Goal: Transaction & Acquisition: Book appointment/travel/reservation

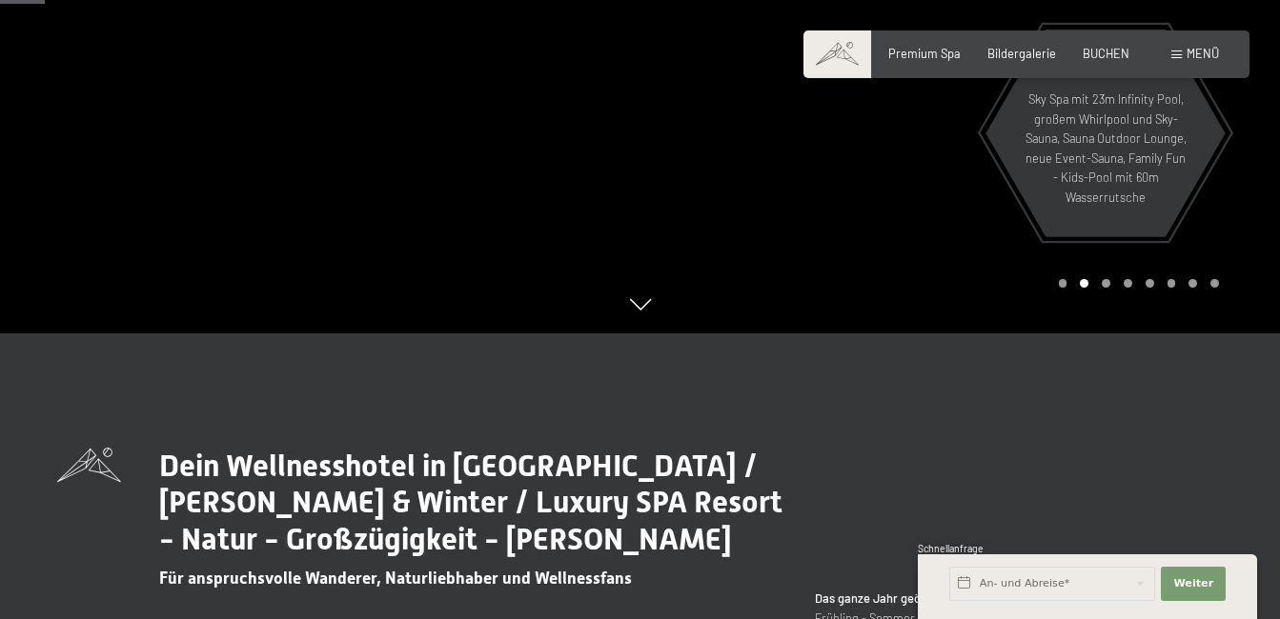
scroll to position [191, 0]
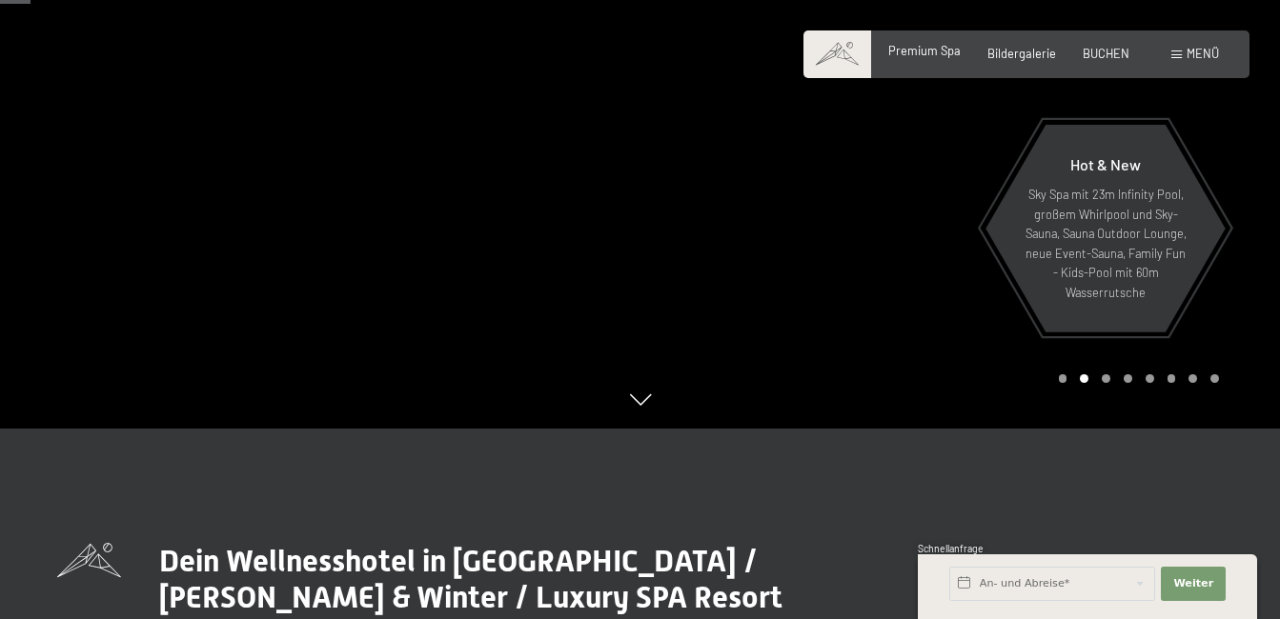
click at [919, 53] on span "Premium Spa" at bounding box center [924, 50] width 72 height 15
click at [1099, 57] on span "BUCHEN" at bounding box center [1105, 50] width 47 height 15
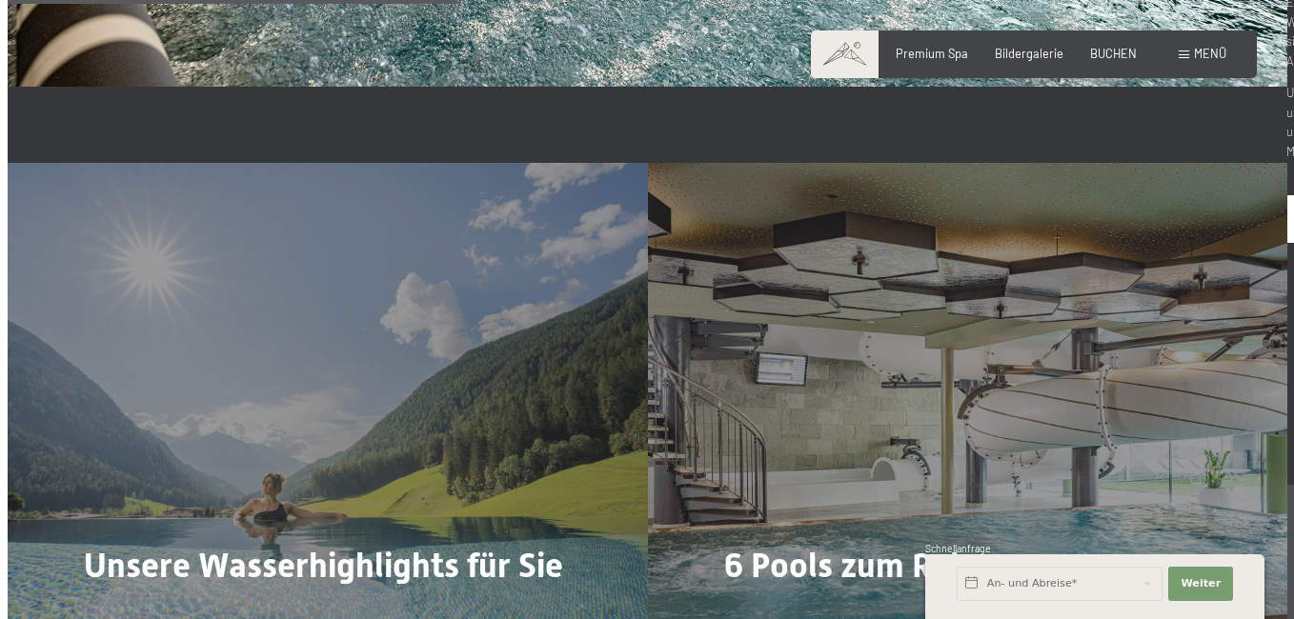
scroll to position [3811, 0]
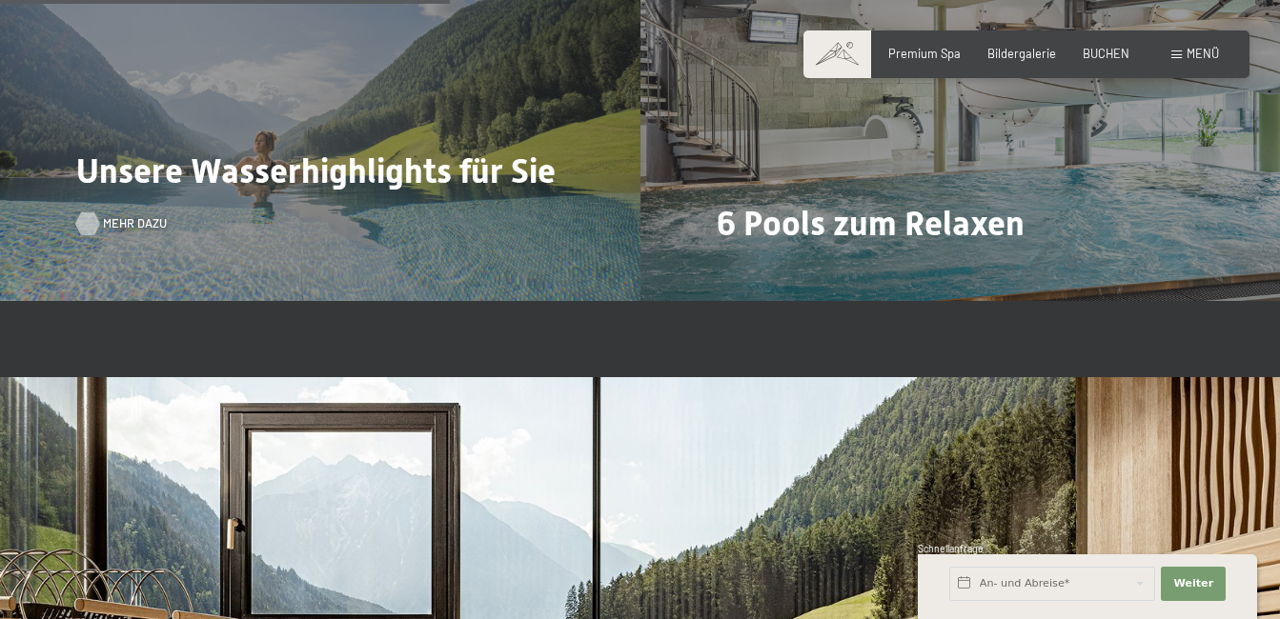
click at [94, 220] on div at bounding box center [87, 223] width 13 height 23
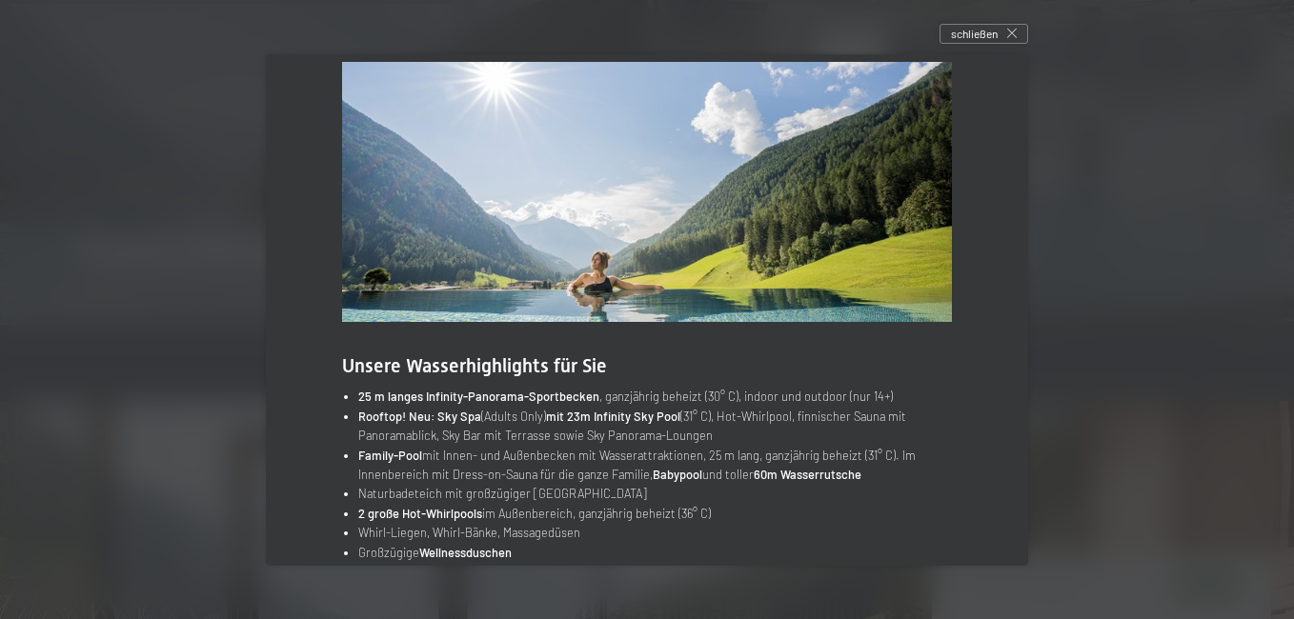
scroll to position [0, 0]
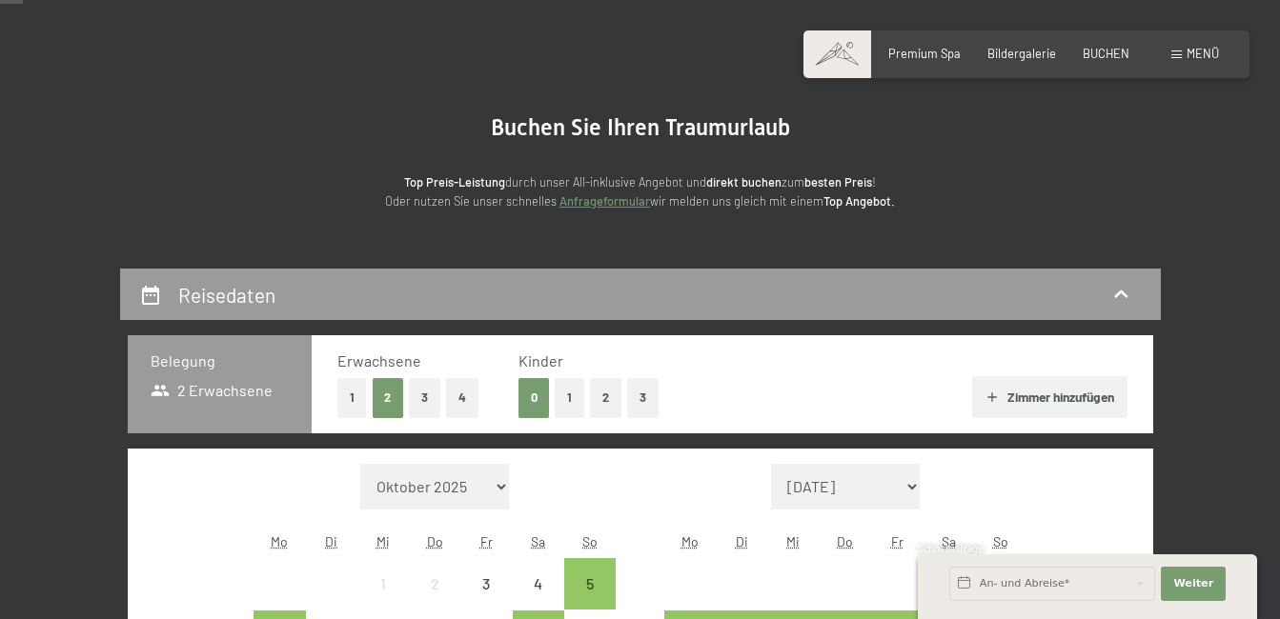
scroll to position [286, 0]
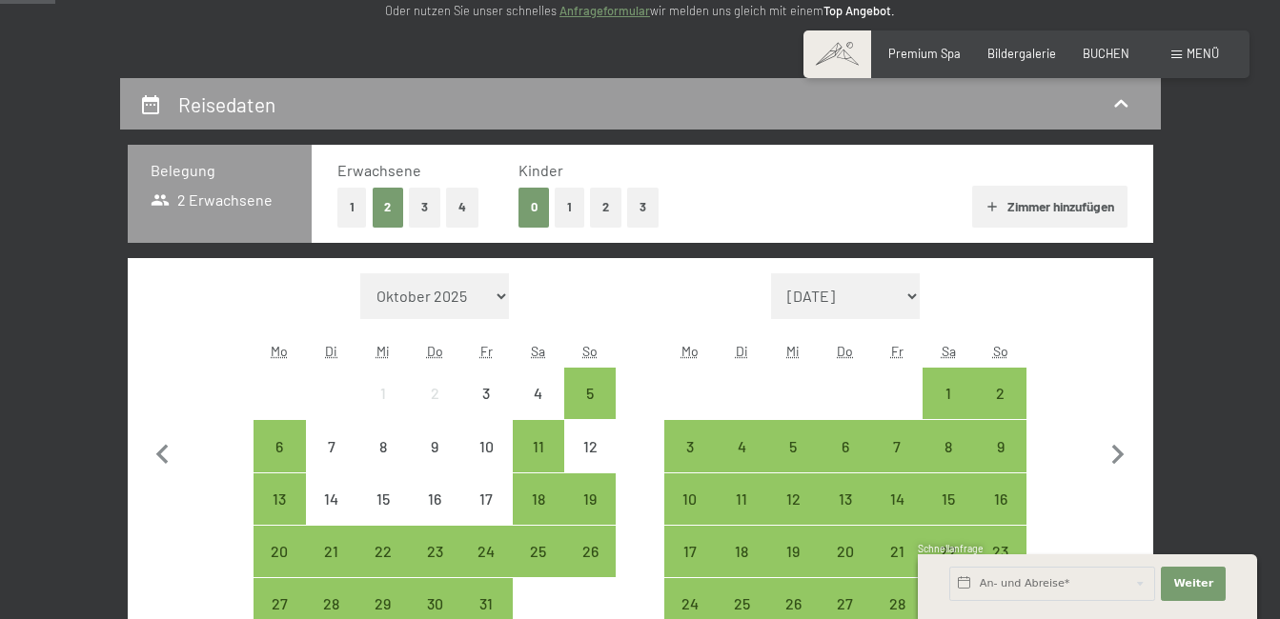
click at [602, 194] on button "2" at bounding box center [605, 207] width 31 height 39
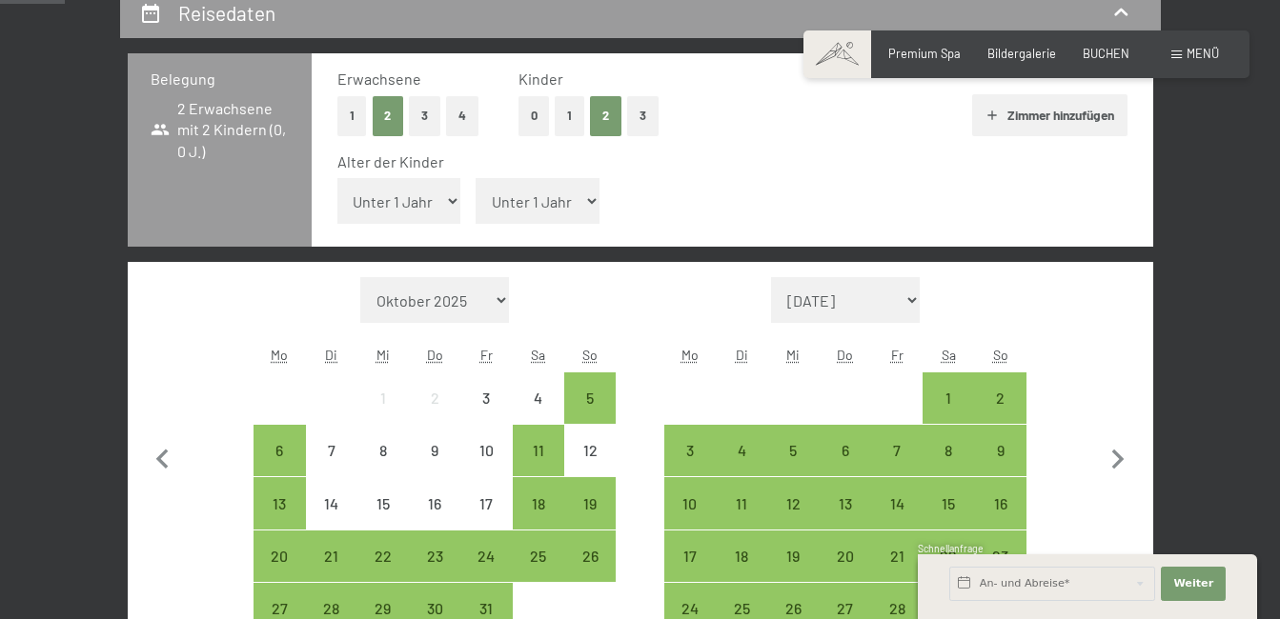
scroll to position [381, 0]
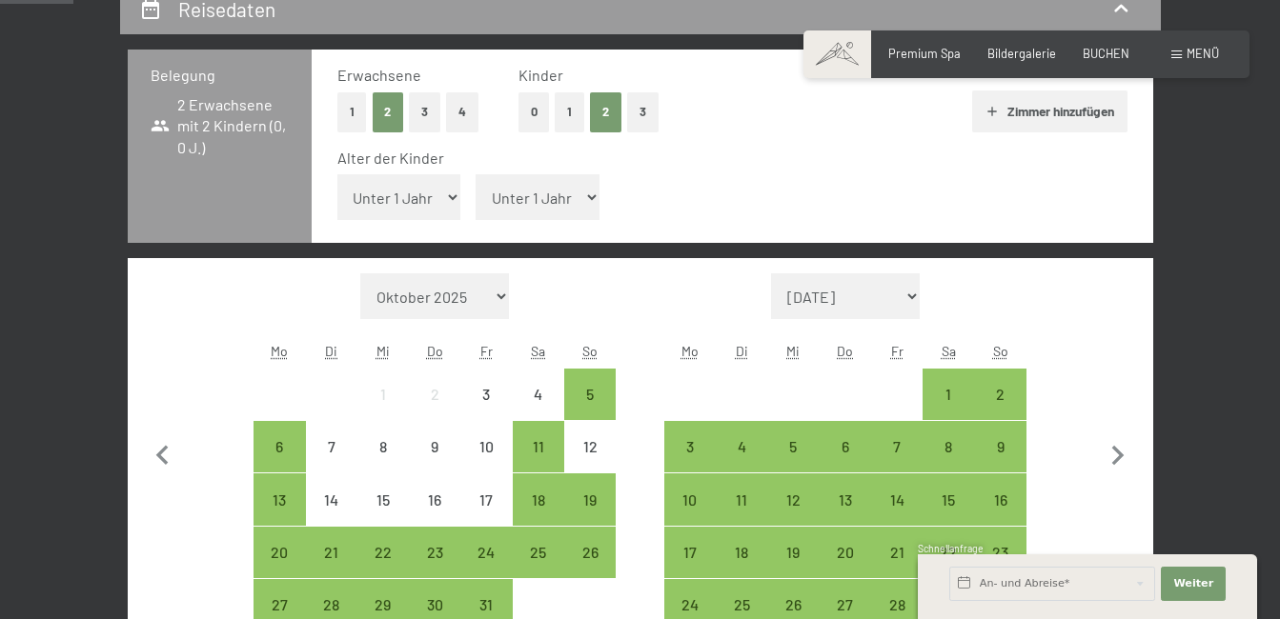
click at [451, 200] on select "Unter 1 Jahr 1 Jahr 2 Jahre 3 Jahre 4 Jahre 5 Jahre 6 Jahre 7 Jahre 8 Jahre 9 J…" at bounding box center [399, 197] width 124 height 46
select select "17"
click at [337, 174] on select "Unter 1 Jahr 1 Jahr 2 Jahre 3 Jahre 4 Jahre 5 Jahre 6 Jahre 7 Jahre 8 Jahre 9 J…" at bounding box center [399, 197] width 124 height 46
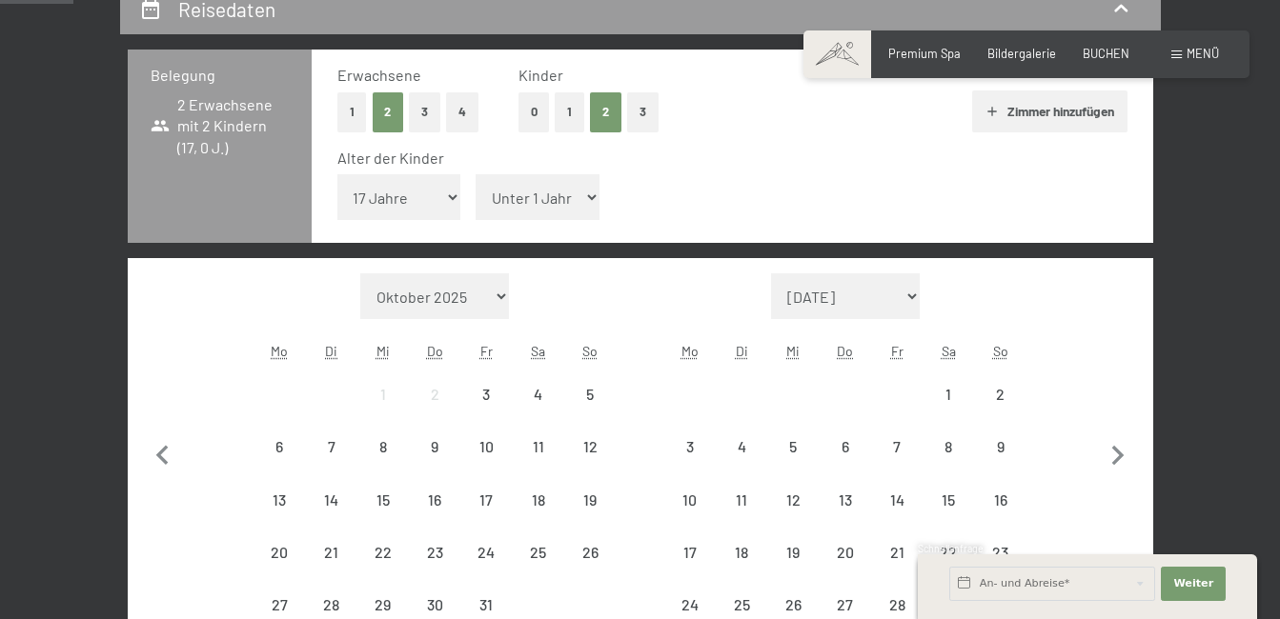
click at [576, 205] on select "Unter 1 Jahr 1 Jahr 2 Jahre 3 Jahre 4 Jahre 5 Jahre 6 Jahre 7 Jahre 8 Jahre 9 J…" at bounding box center [537, 197] width 124 height 46
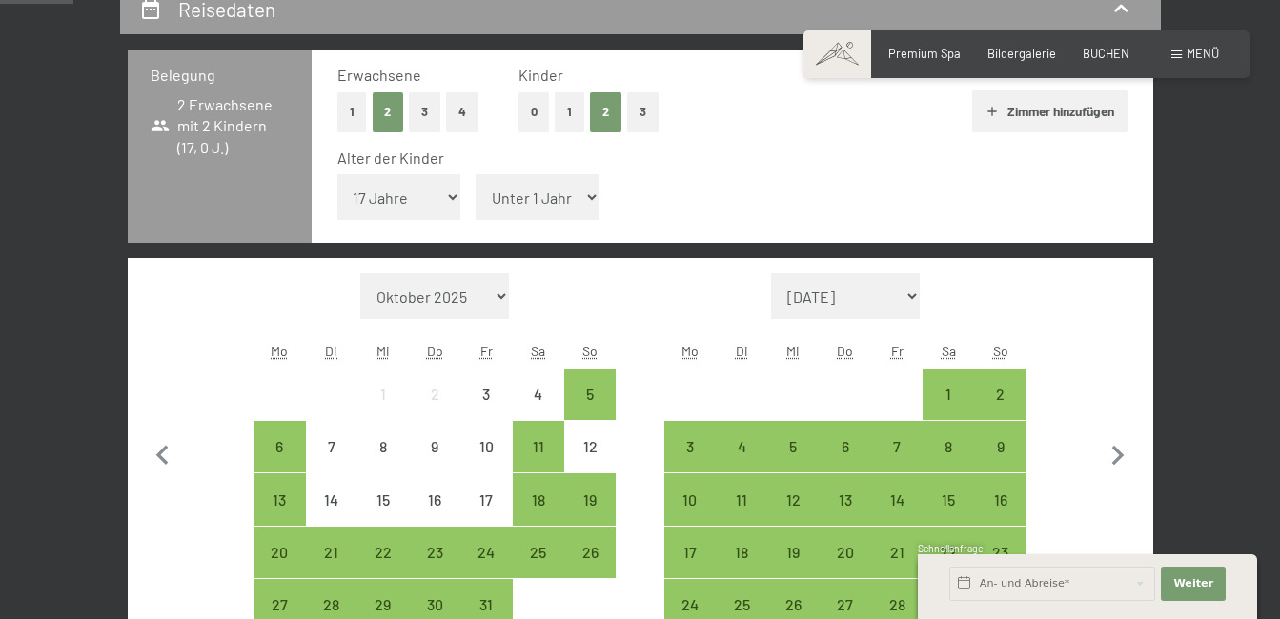
select select "15"
click at [475, 174] on select "Unter 1 Jahr 1 Jahr 2 Jahre 3 Jahre 4 Jahre 5 Jahre 6 Jahre 7 Jahre 8 Jahre 9 J…" at bounding box center [537, 197] width 124 height 46
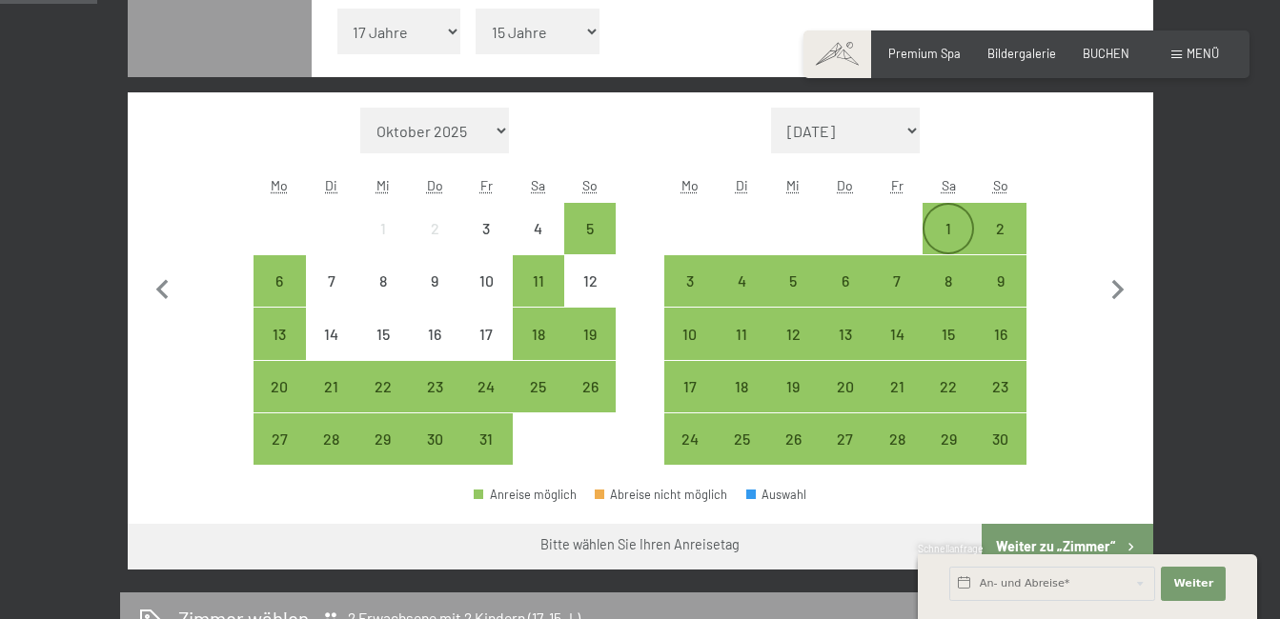
scroll to position [572, 0]
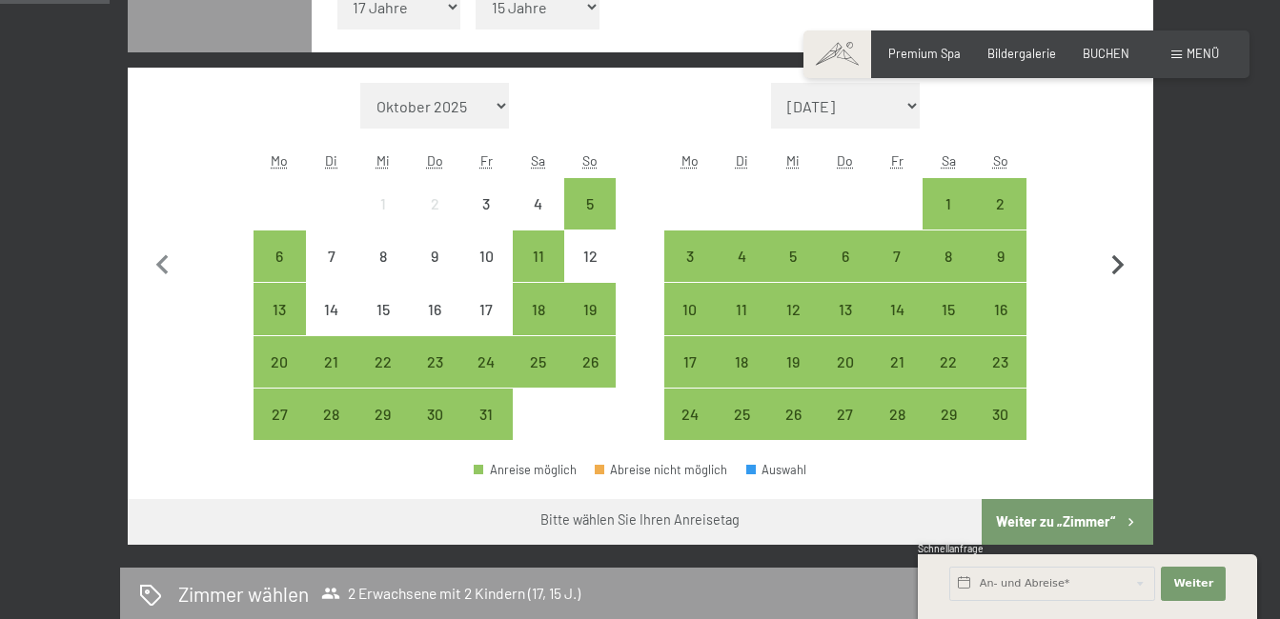
click at [1109, 256] on icon "button" at bounding box center [1118, 266] width 40 height 40
select select "2025-11-01"
select select "2025-12-01"
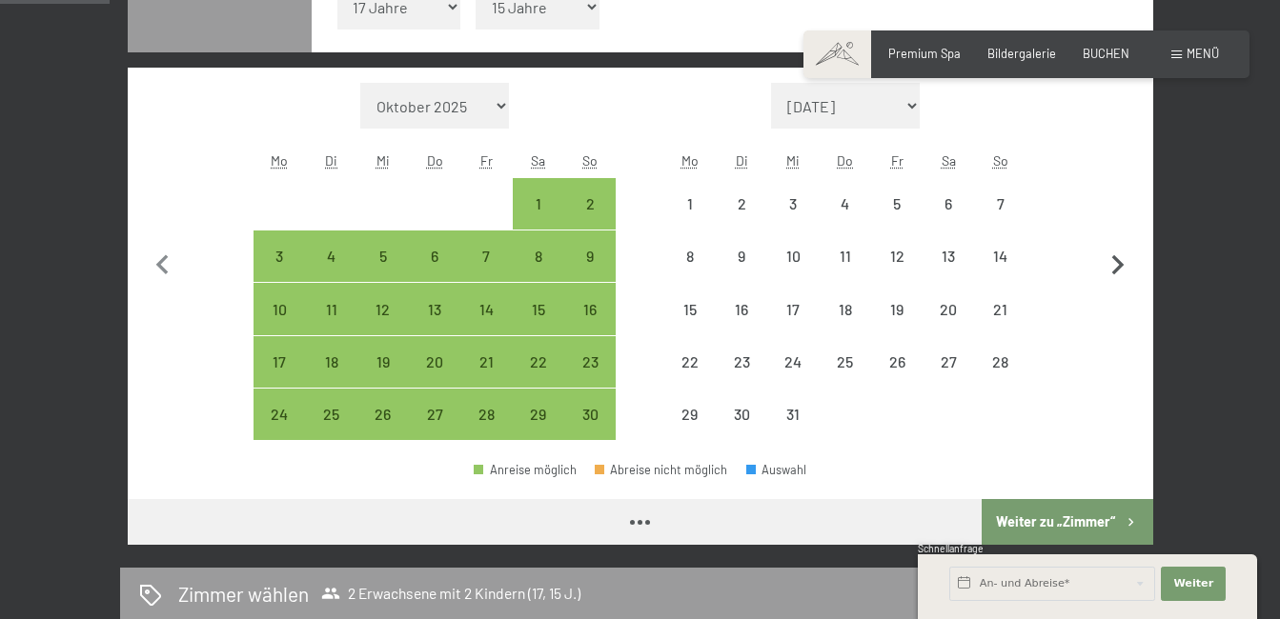
click at [1109, 256] on icon "button" at bounding box center [1118, 266] width 40 height 40
select select "2025-12-01"
select select "2026-01-01"
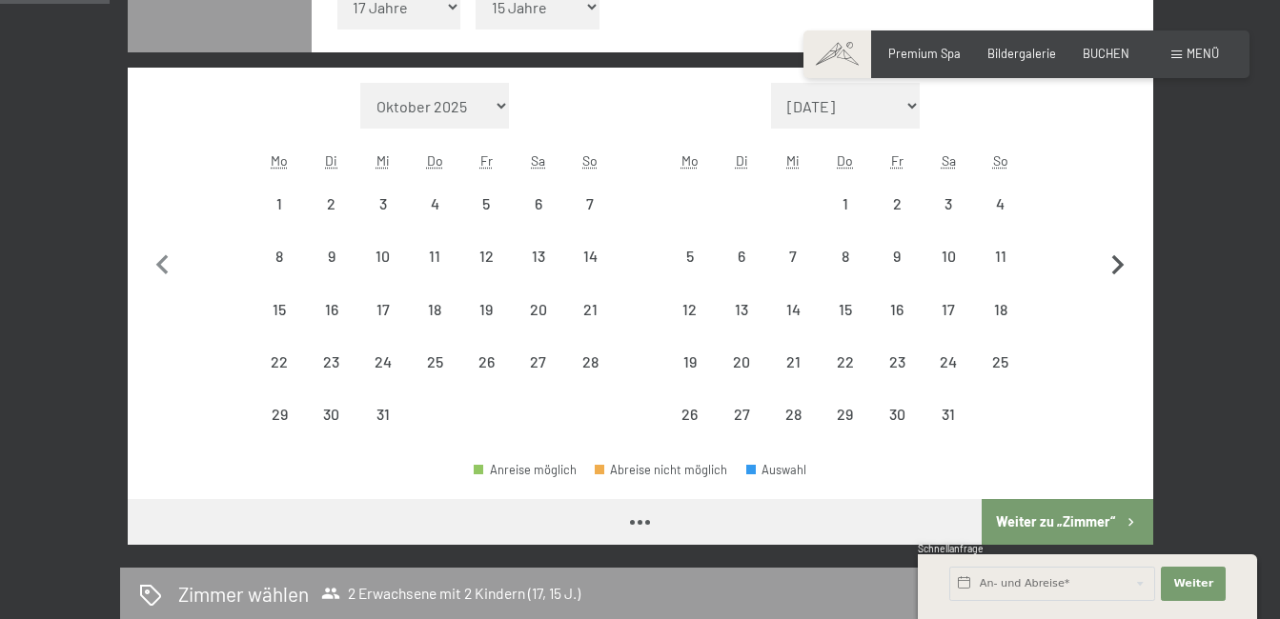
click at [1109, 256] on icon "button" at bounding box center [1118, 266] width 40 height 40
select select "2026-02-01"
select select "2026-03-01"
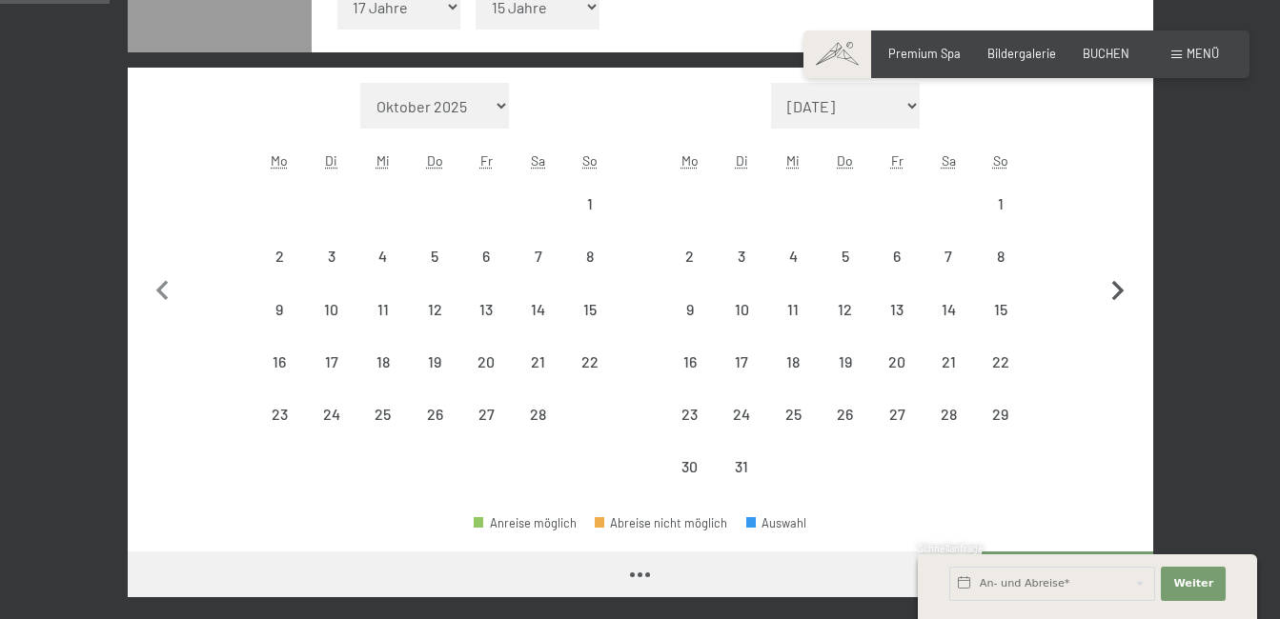
click at [1109, 256] on button "button" at bounding box center [1118, 288] width 40 height 411
select select "2026-03-01"
select select "2026-04-01"
click at [1109, 256] on button "button" at bounding box center [1118, 288] width 40 height 411
select select "2026-04-01"
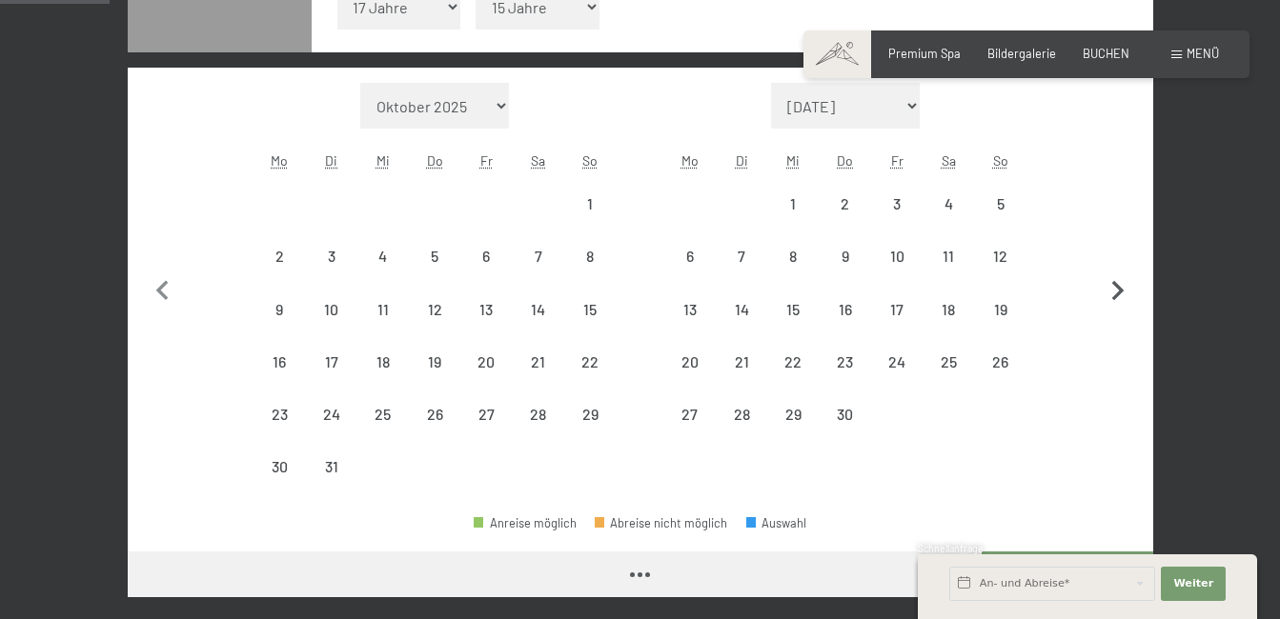
select select "2026-05-01"
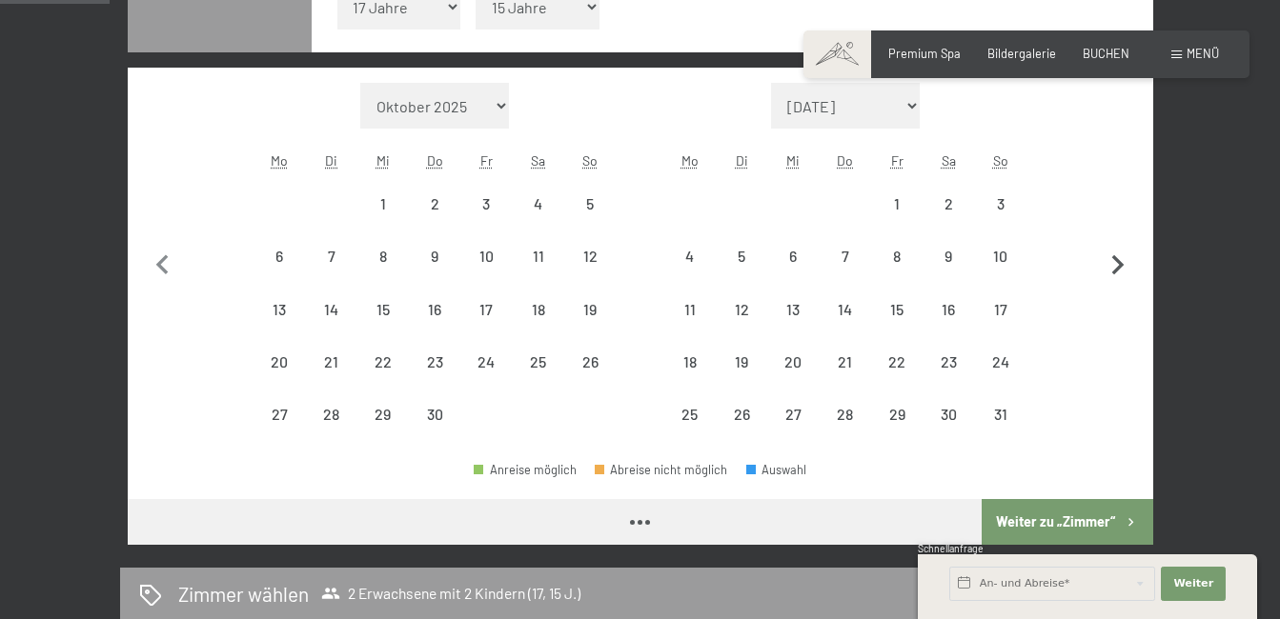
click at [1109, 256] on icon "button" at bounding box center [1118, 266] width 40 height 40
select select "2026-05-01"
select select "2026-06-01"
click at [1109, 256] on icon "button" at bounding box center [1118, 266] width 40 height 40
select select "2026-06-01"
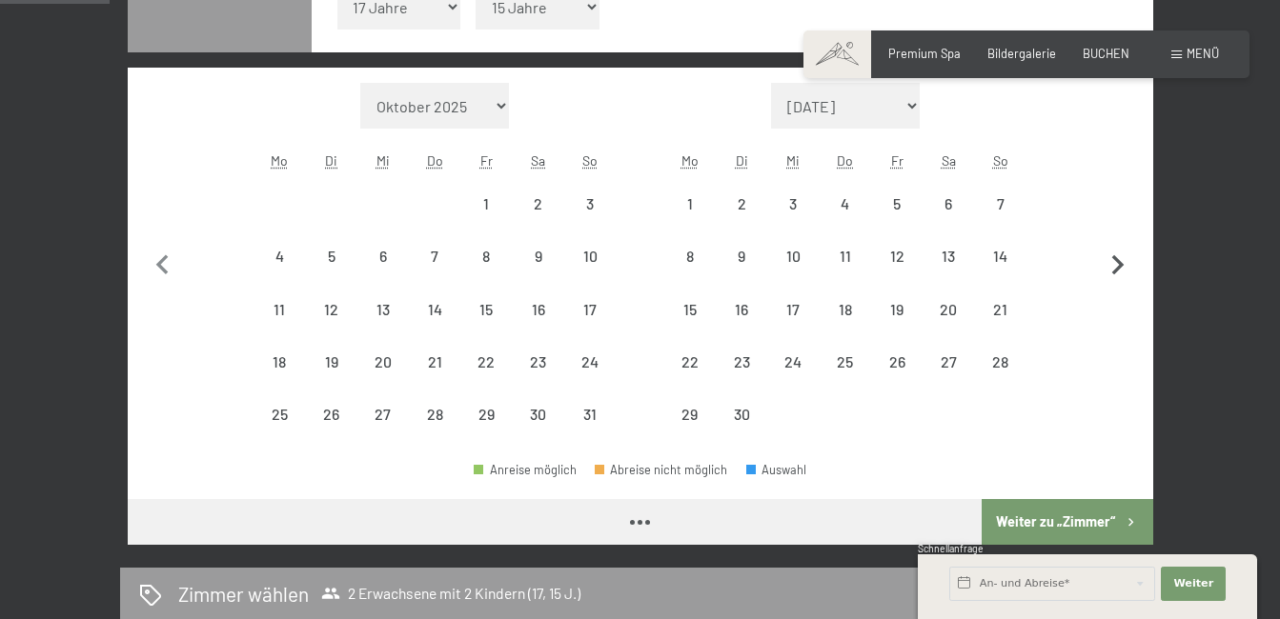
select select "2026-07-01"
select select "2026-06-01"
select select "2026-07-01"
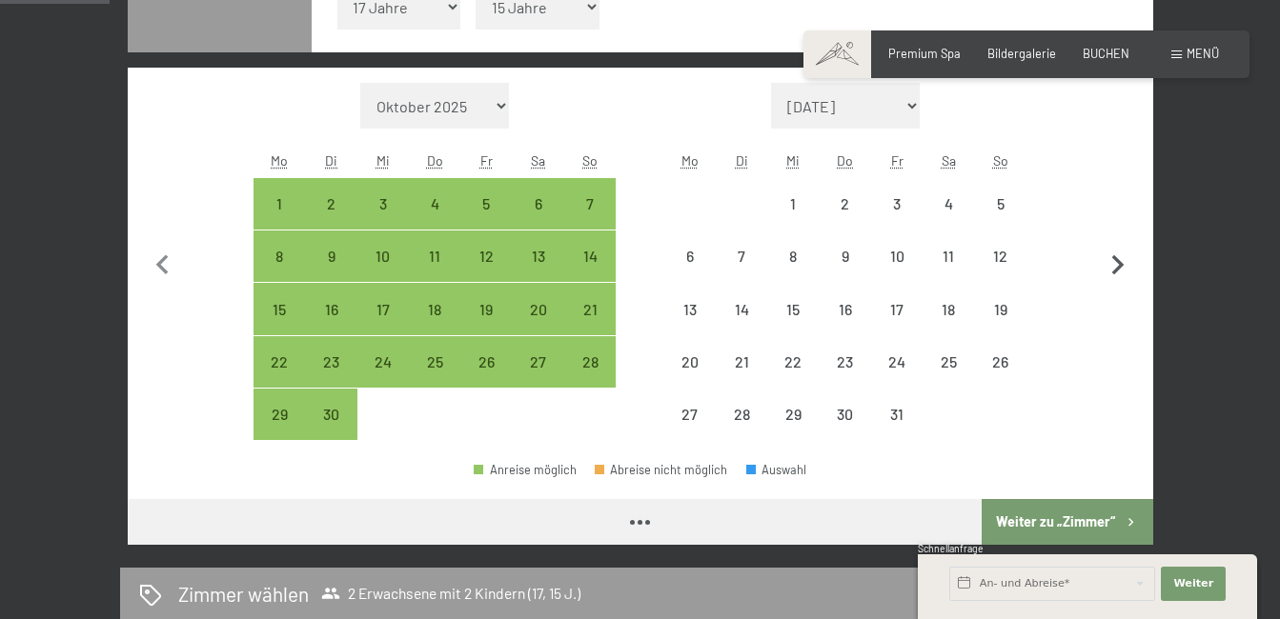
click at [1109, 256] on icon "button" at bounding box center [1118, 266] width 40 height 40
select select "2026-07-01"
select select "2026-08-01"
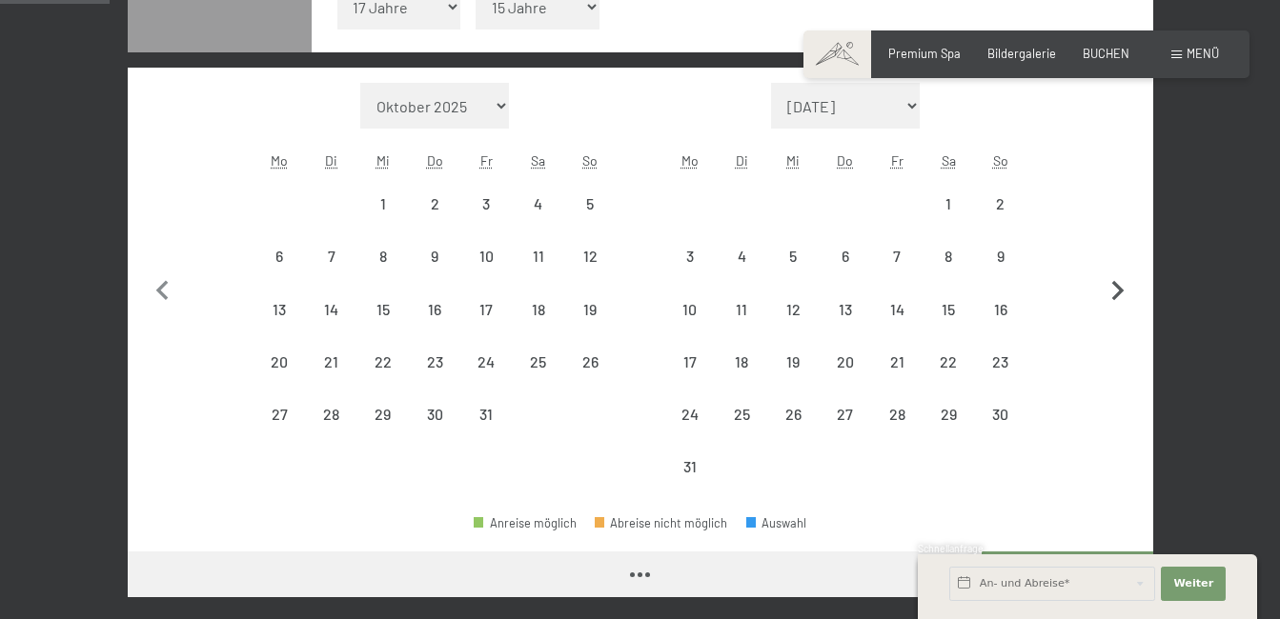
select select "2026-07-01"
select select "2026-08-01"
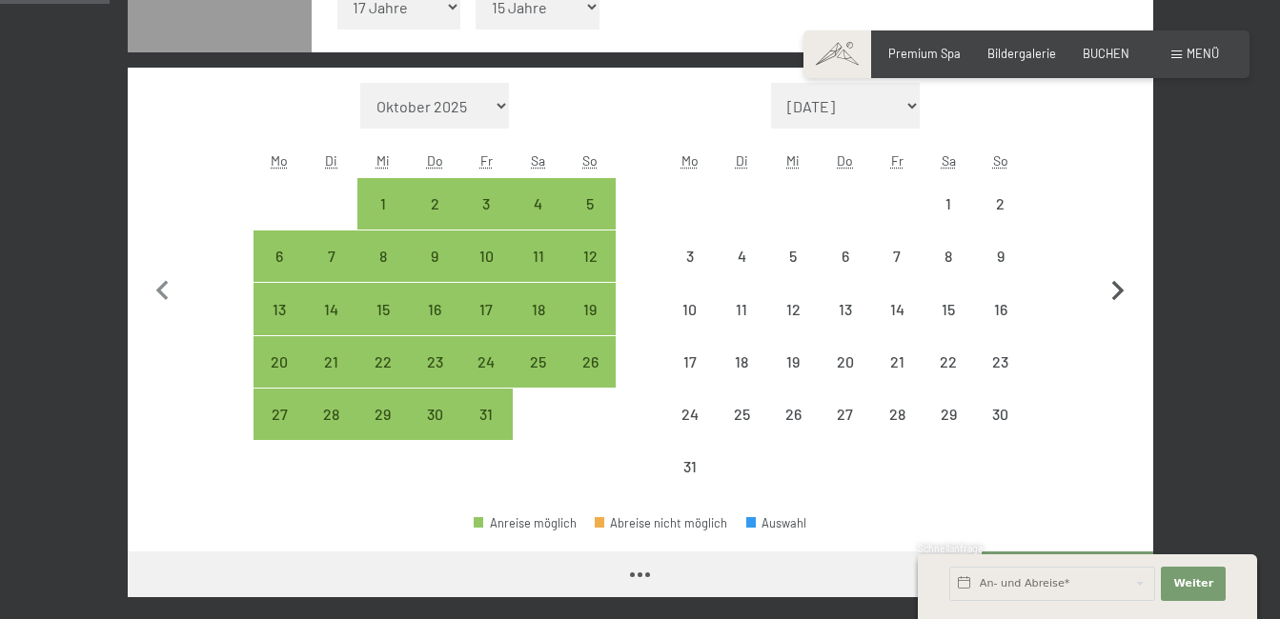
select select "2026-07-01"
select select "2026-08-01"
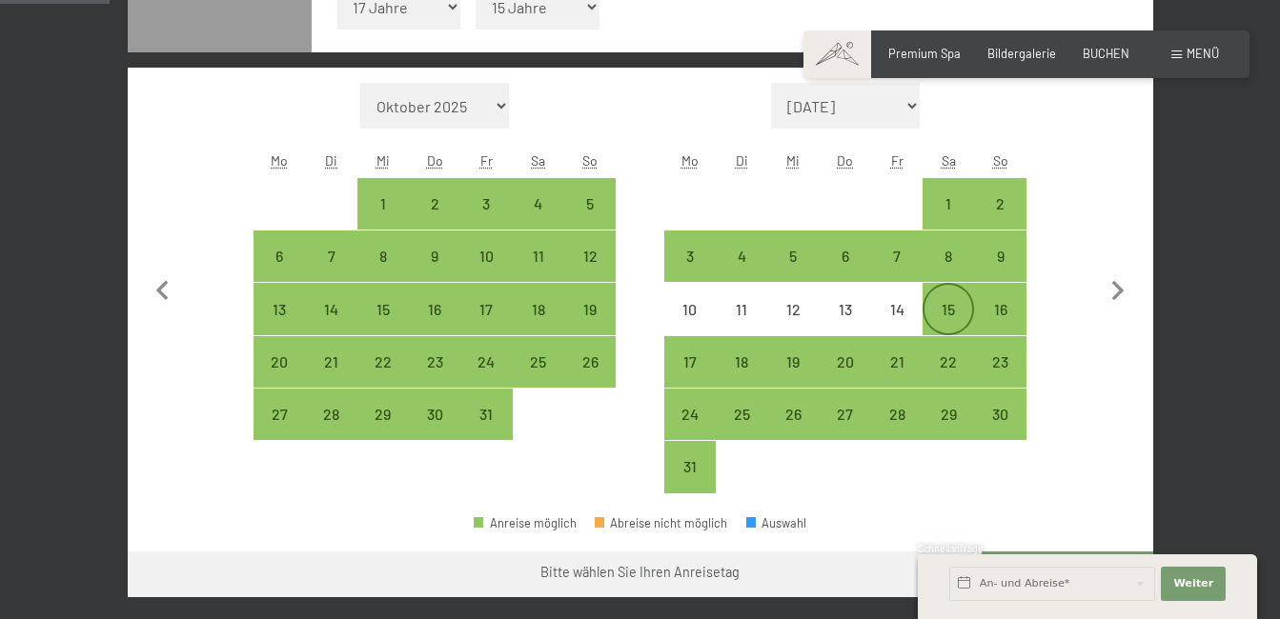
click at [957, 308] on div "15" at bounding box center [948, 326] width 48 height 48
select select "2026-07-01"
select select "2026-08-01"
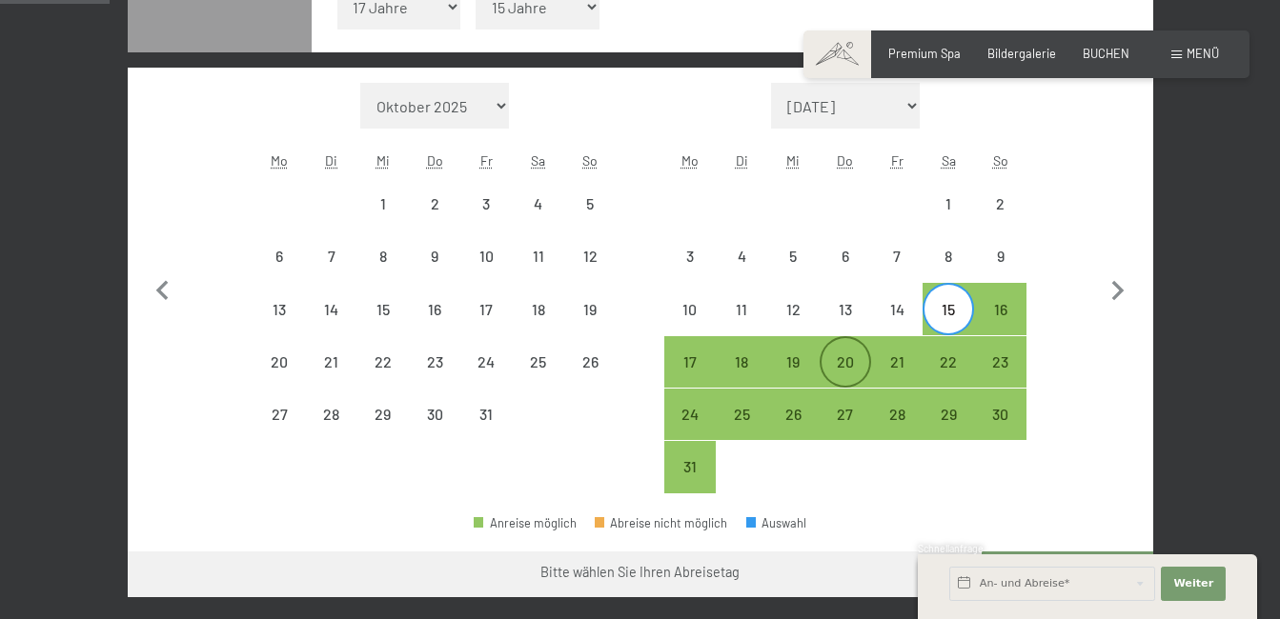
click at [835, 360] on div "20" at bounding box center [845, 378] width 48 height 48
select select "2026-07-01"
select select "2026-08-01"
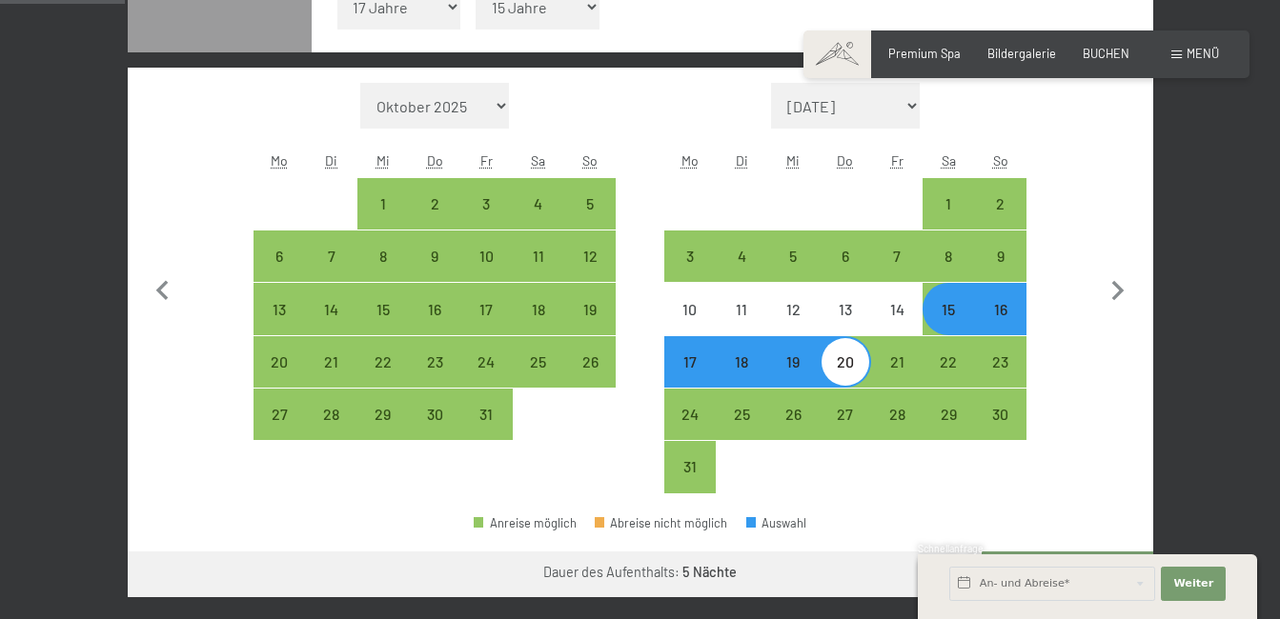
click at [937, 303] on div "15" at bounding box center [948, 326] width 48 height 48
select select "2026-07-01"
select select "2026-08-01"
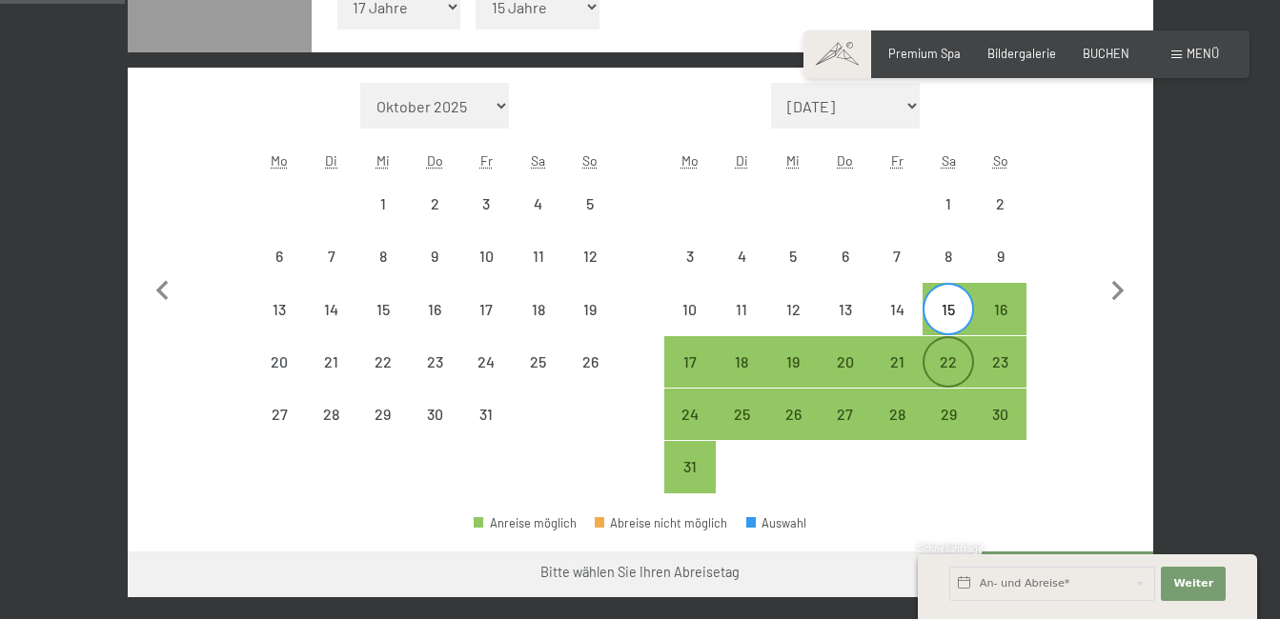
click at [942, 363] on div "22" at bounding box center [948, 378] width 48 height 48
select select "2026-07-01"
select select "2026-08-01"
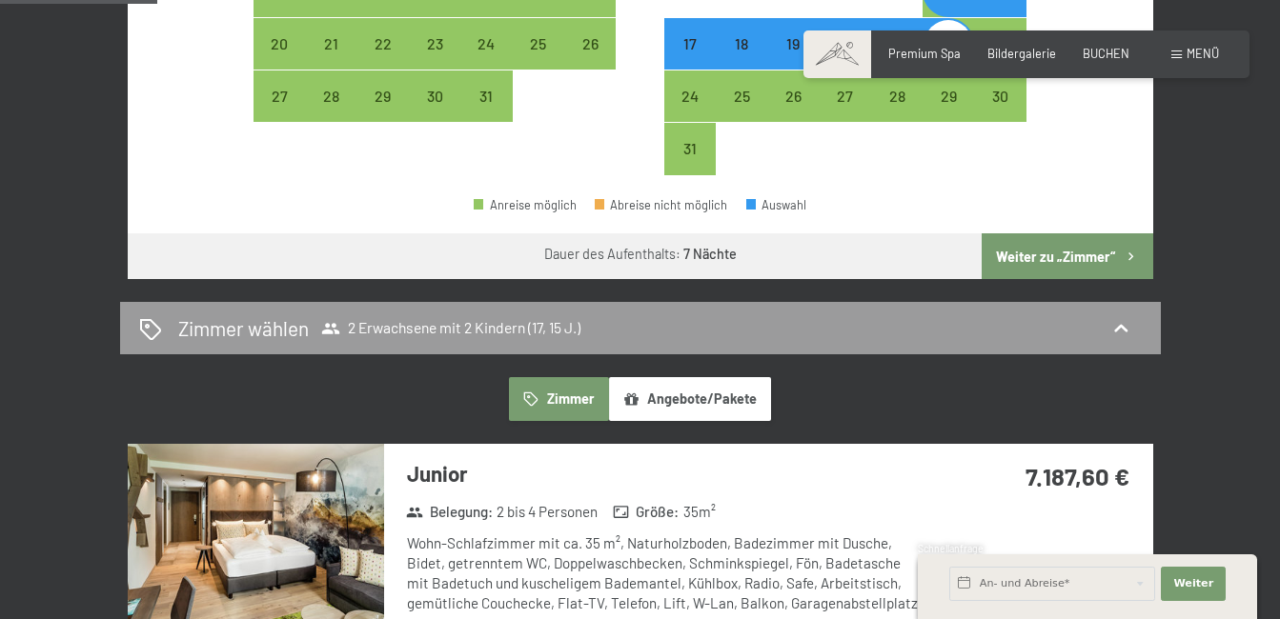
scroll to position [953, 0]
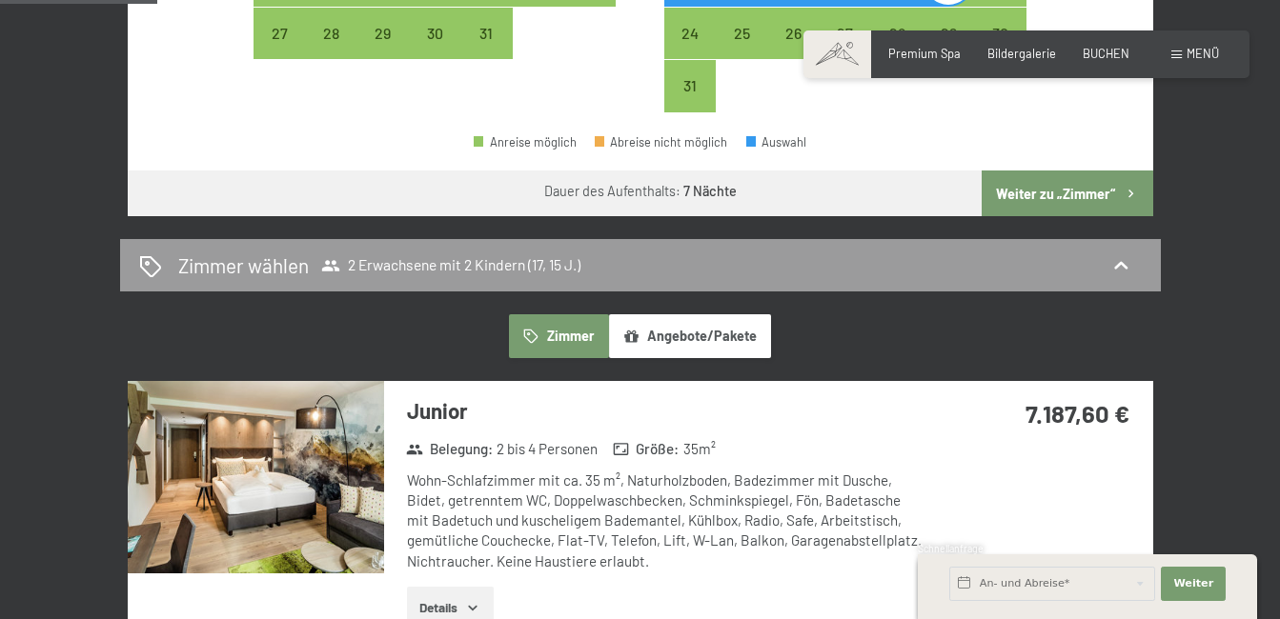
click at [683, 333] on button "Angebote/Pakete" at bounding box center [690, 336] width 162 height 44
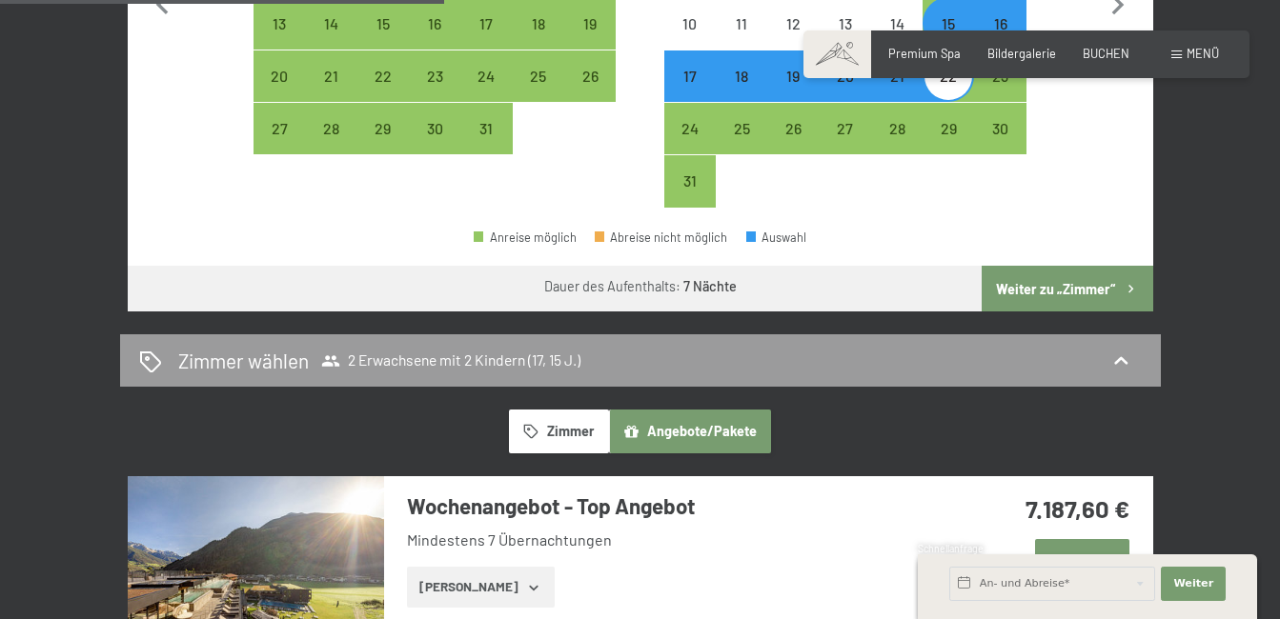
scroll to position [762, 0]
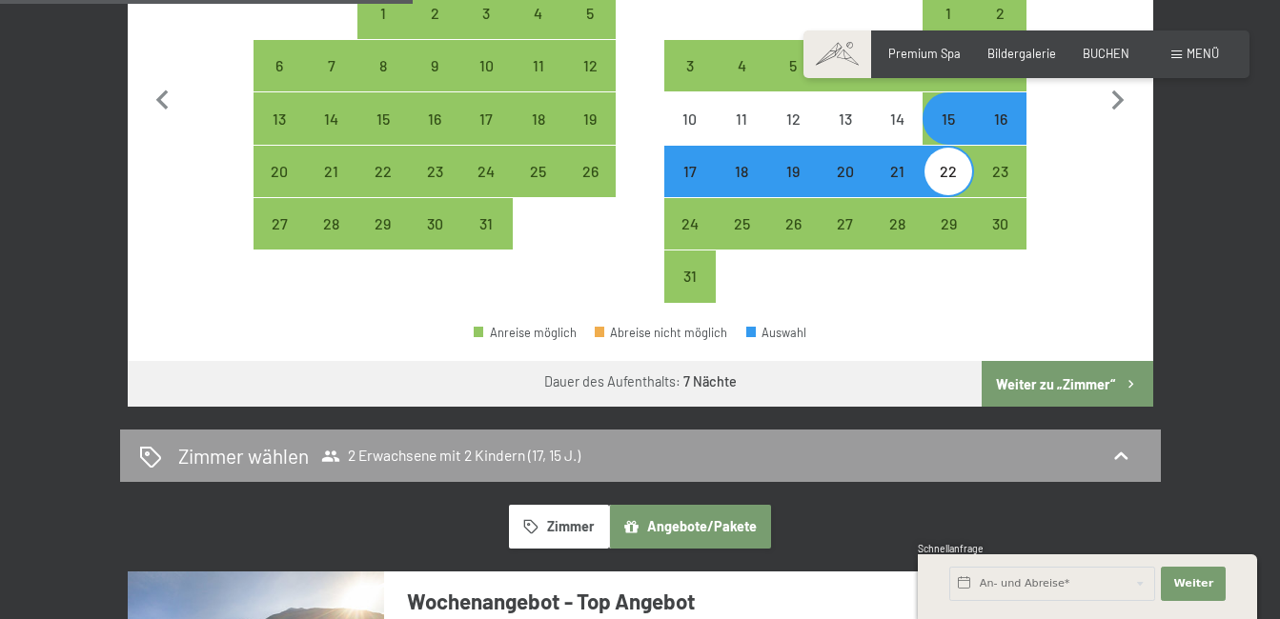
click at [951, 119] on div "15" at bounding box center [948, 135] width 48 height 48
select select "2026-07-01"
select select "2026-08-01"
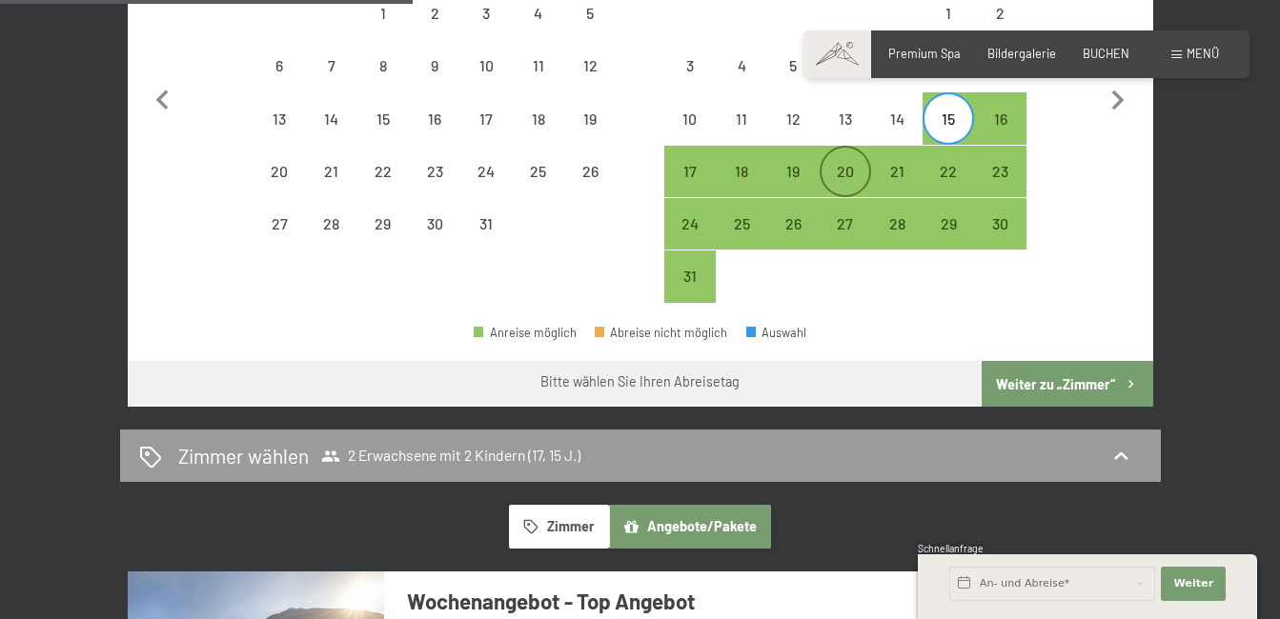
click at [851, 180] on div "20" at bounding box center [845, 188] width 48 height 48
select select "2026-07-01"
select select "2026-08-01"
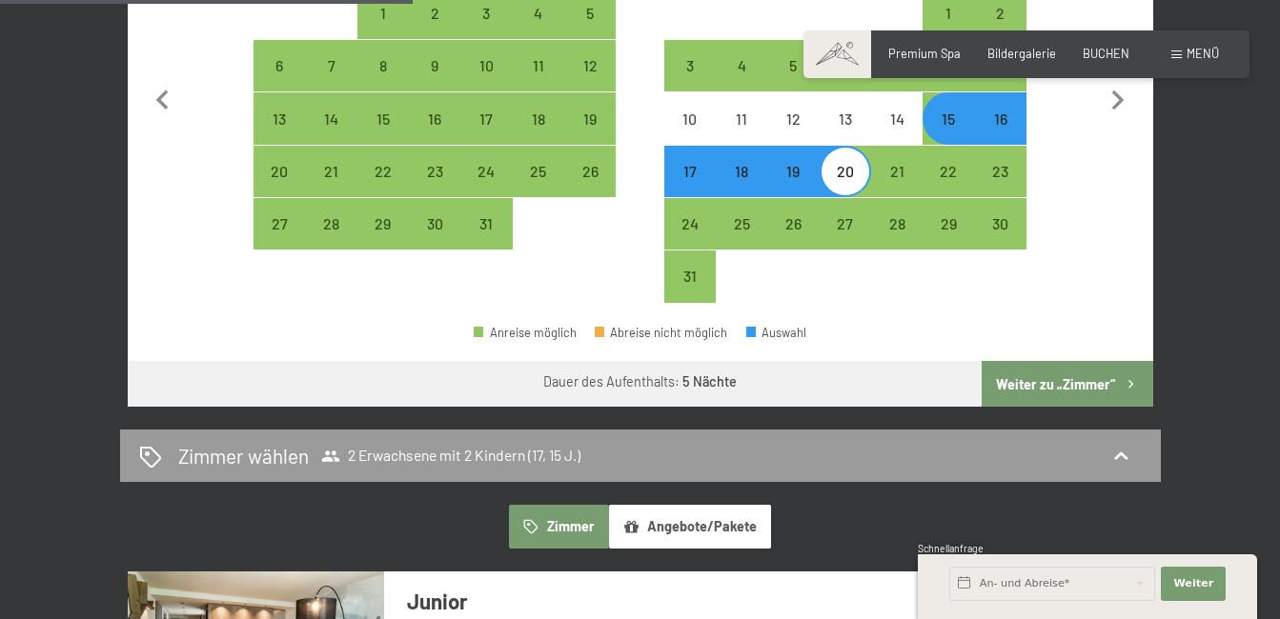
click at [1063, 376] on button "Weiter zu „Zimmer“" at bounding box center [1066, 384] width 171 height 46
select select "2026-07-01"
select select "2026-08-01"
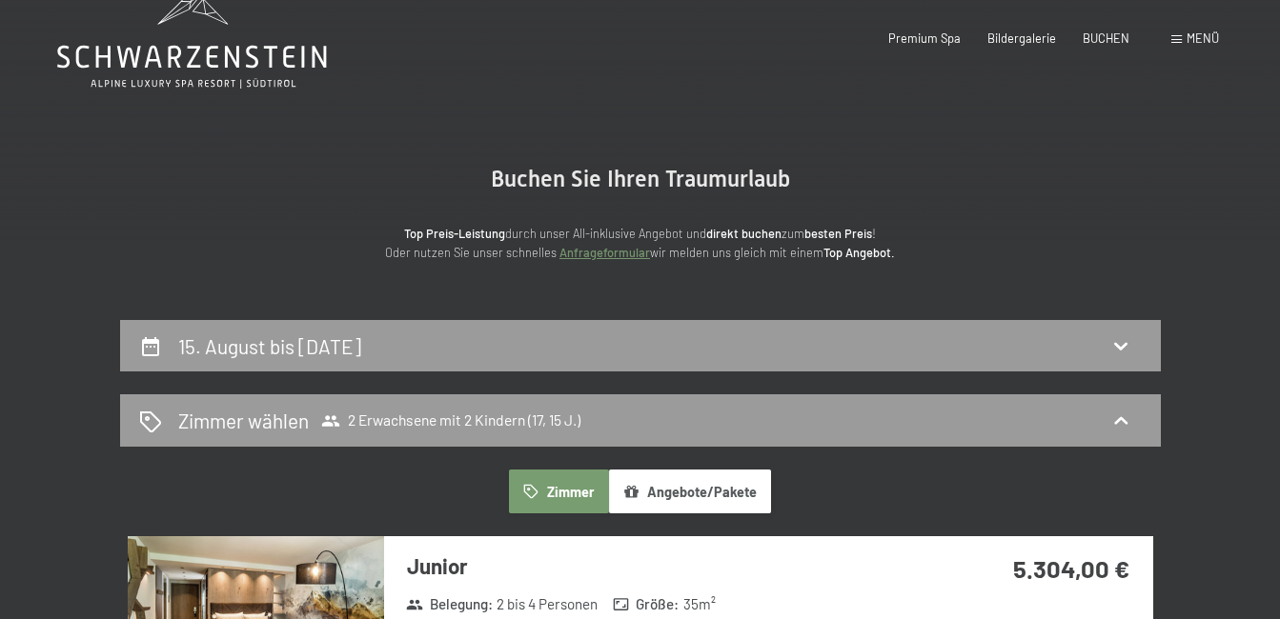
scroll to position [0, 0]
